Goal: Understand process/instructions

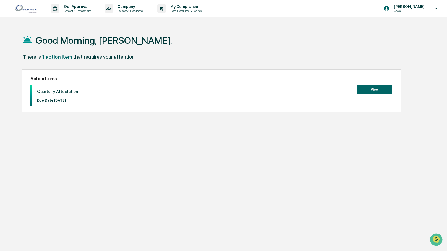
click at [381, 89] on button "View" at bounding box center [374, 89] width 35 height 9
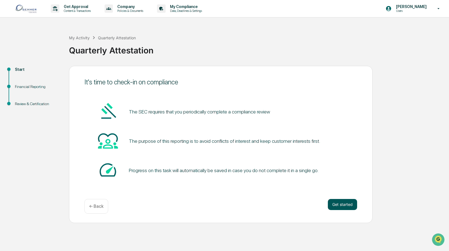
click at [338, 205] on button "Get started" at bounding box center [342, 204] width 29 height 11
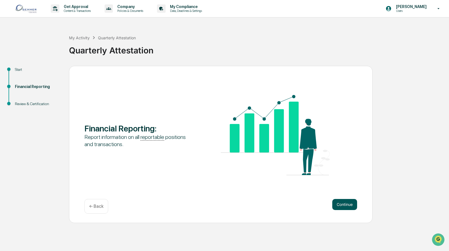
click at [351, 204] on button "Continue" at bounding box center [345, 204] width 25 height 11
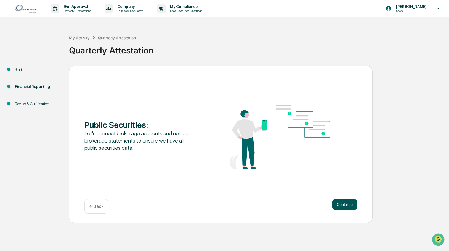
click at [341, 202] on button "Continue" at bounding box center [345, 204] width 25 height 11
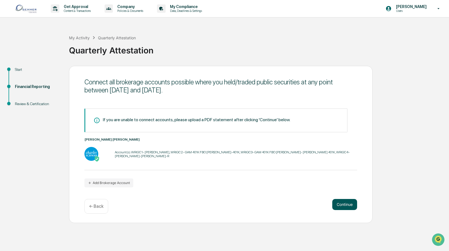
click at [346, 207] on button "Continue" at bounding box center [345, 204] width 25 height 11
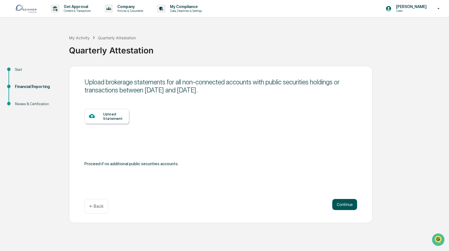
click at [341, 199] on button "Continue" at bounding box center [345, 204] width 25 height 11
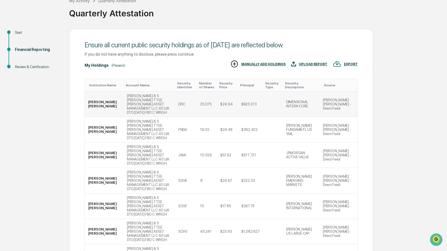
scroll to position [97, 0]
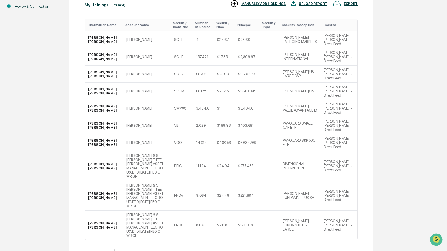
click at [157, 250] on button ">" at bounding box center [154, 253] width 6 height 5
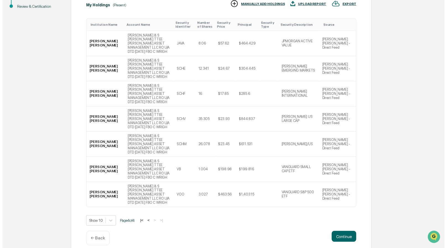
scroll to position [46, 0]
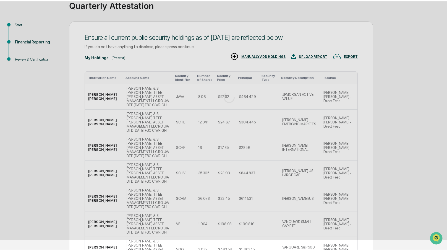
scroll to position [0, 0]
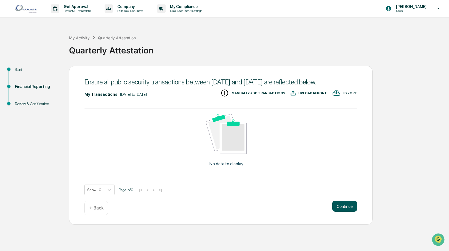
click at [344, 211] on button "Continue" at bounding box center [345, 205] width 25 height 11
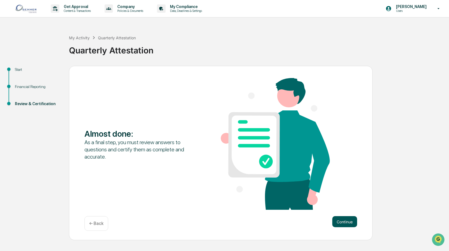
click at [338, 224] on button "Continue" at bounding box center [345, 221] width 25 height 11
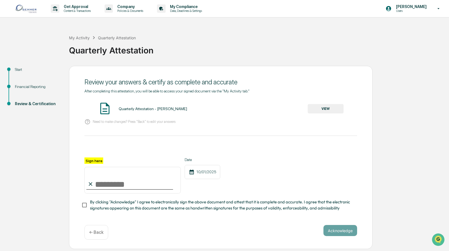
click at [99, 177] on input "Sign here" at bounding box center [133, 180] width 96 height 27
click at [97, 161] on label "Sign here" at bounding box center [94, 160] width 19 height 6
click at [97, 167] on input "Sign here" at bounding box center [133, 180] width 96 height 27
type input "**********"
click at [335, 229] on button "Acknowledge" at bounding box center [341, 230] width 34 height 11
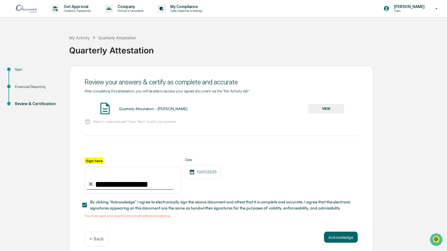
click at [337, 107] on button "VIEW" at bounding box center [326, 108] width 36 height 9
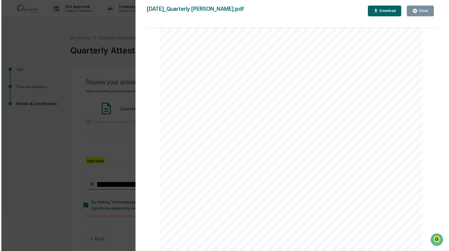
scroll to position [1331, 0]
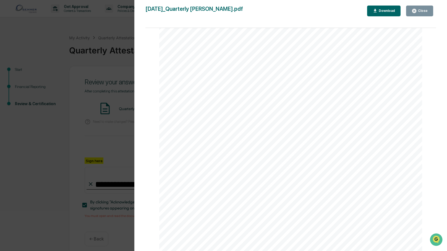
click at [409, 10] on button "Close" at bounding box center [419, 11] width 27 height 11
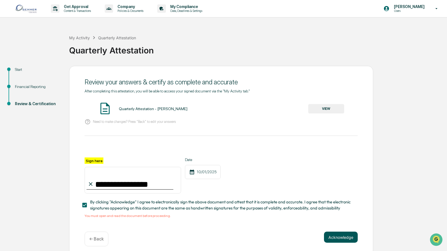
click at [348, 240] on button "Acknowledge" at bounding box center [341, 236] width 34 height 11
